Goal: Navigation & Orientation: Go to known website

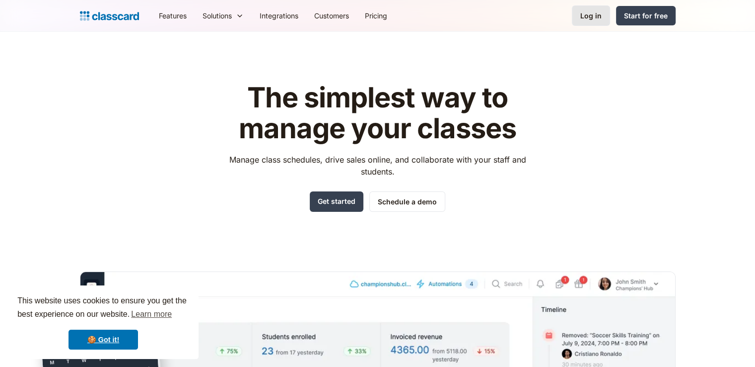
click at [589, 24] on link "Log in" at bounding box center [591, 15] width 38 height 20
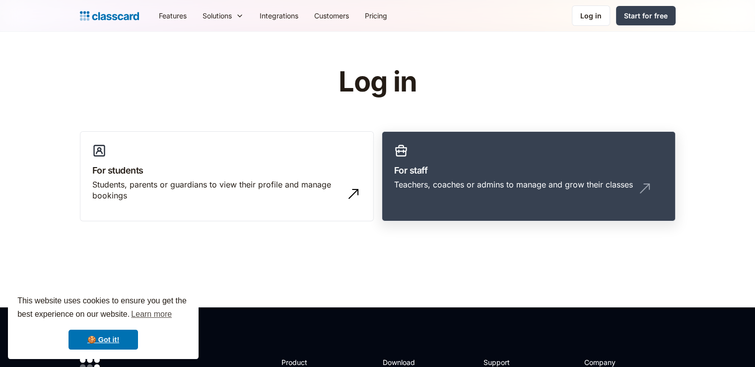
drag, startPoint x: 517, startPoint y: 112, endPoint x: 534, endPoint y: 161, distance: 52.6
click at [517, 112] on div "Log in For students Students, parents or guardians to view their profile and ma…" at bounding box center [378, 148] width 596 height 162
click at [566, 150] on link "For staff Teachers, coaches or admins to manage and grow their classes" at bounding box center [529, 176] width 294 height 90
